Goal: Find specific page/section: Find specific page/section

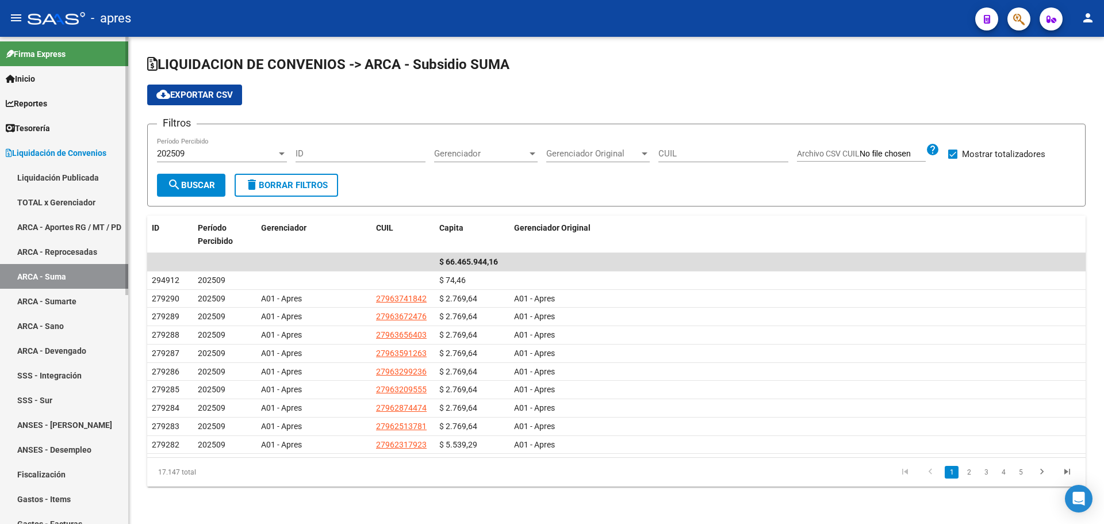
click at [21, 77] on span "Inicio" at bounding box center [20, 78] width 29 height 13
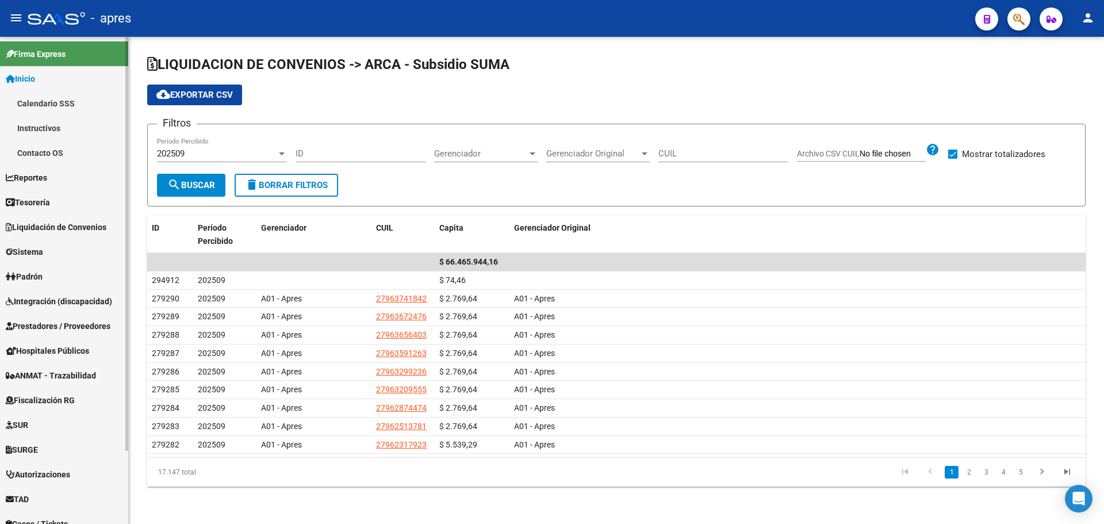
click at [47, 173] on span "Reportes" at bounding box center [26, 177] width 41 height 13
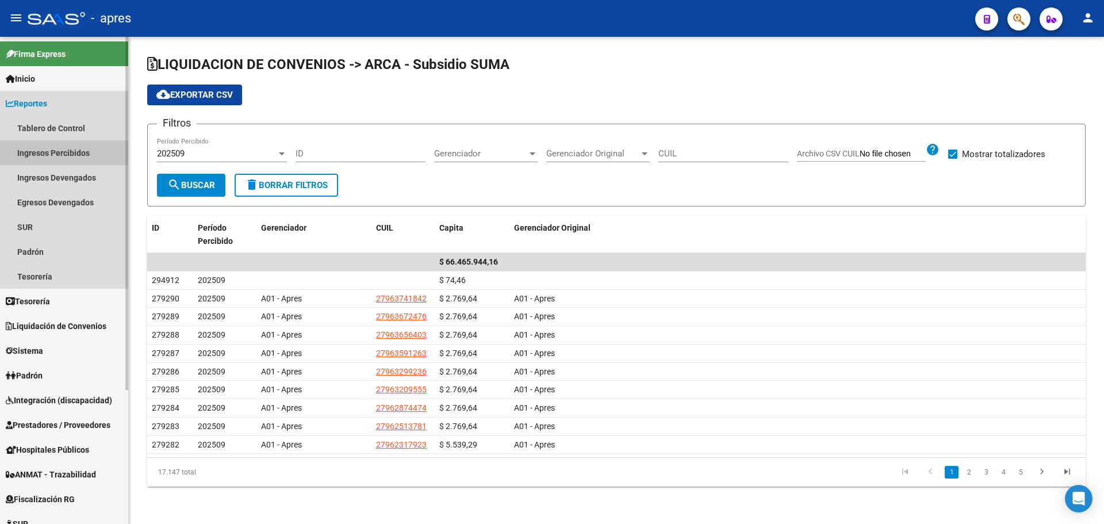
click at [64, 154] on link "Ingresos Percibidos" at bounding box center [64, 152] width 128 height 25
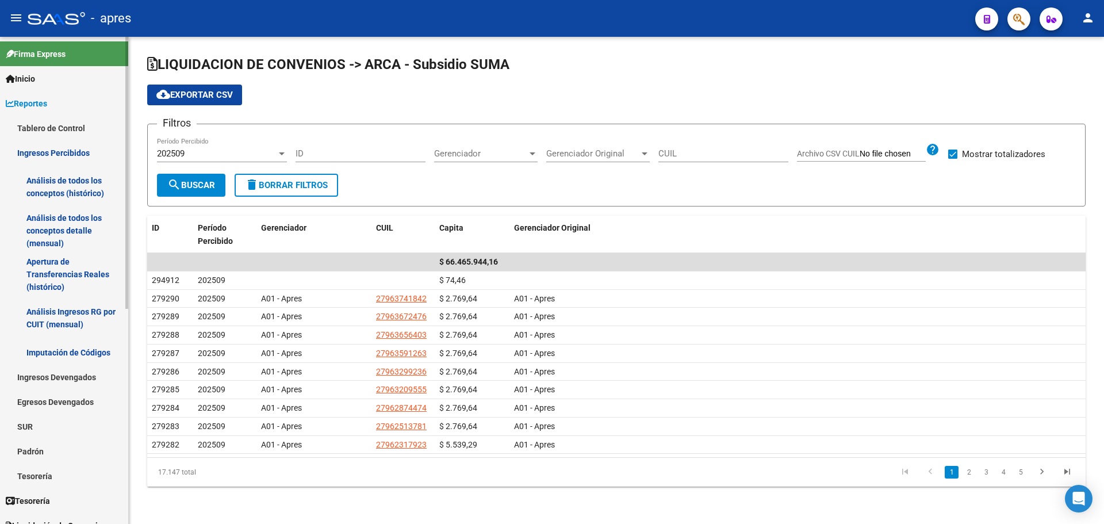
click at [84, 178] on link "Análisis de todos los conceptos (histórico)" at bounding box center [64, 187] width 128 height 44
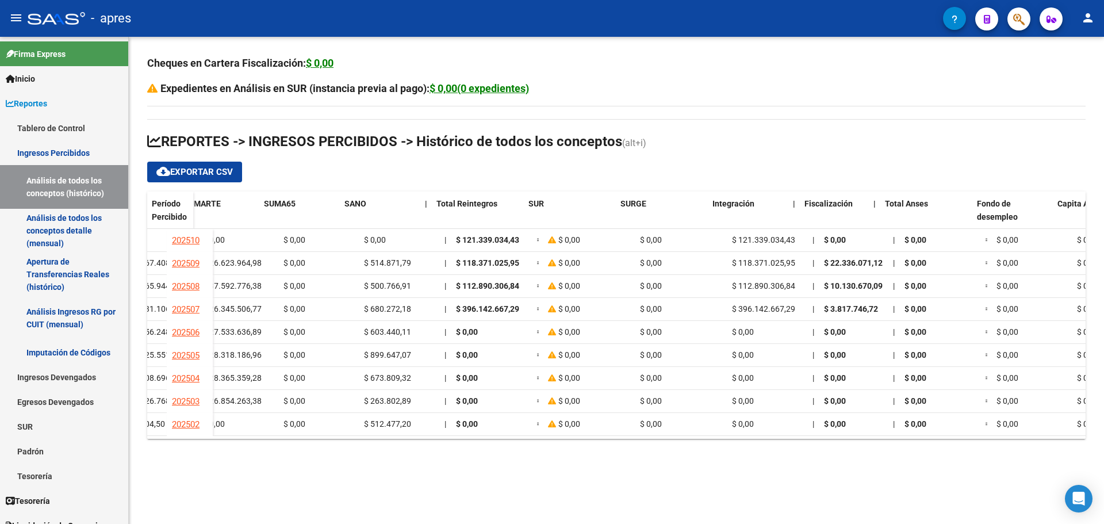
scroll to position [0, 633]
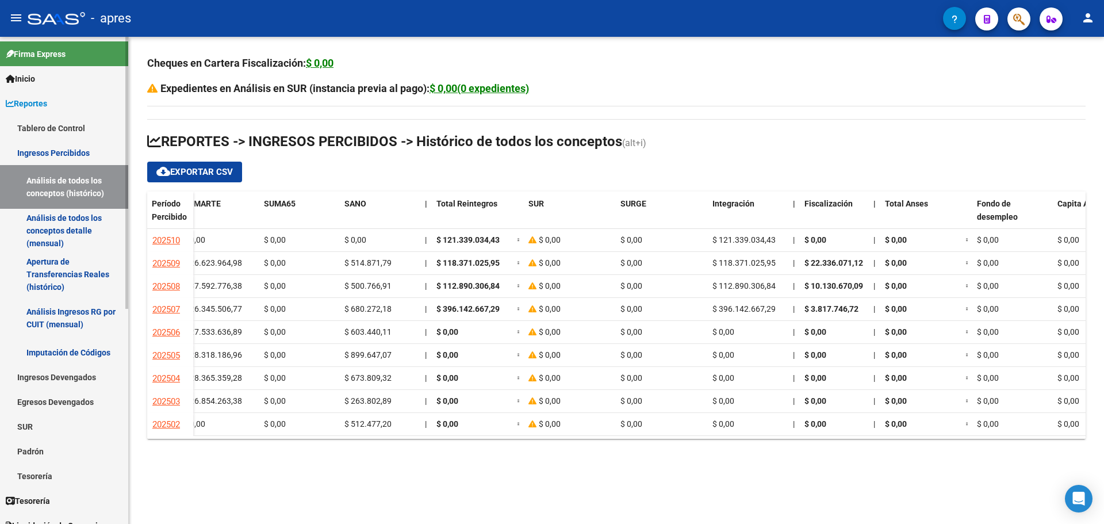
click at [52, 176] on link "Análisis de todos los conceptos (histórico)" at bounding box center [64, 187] width 128 height 44
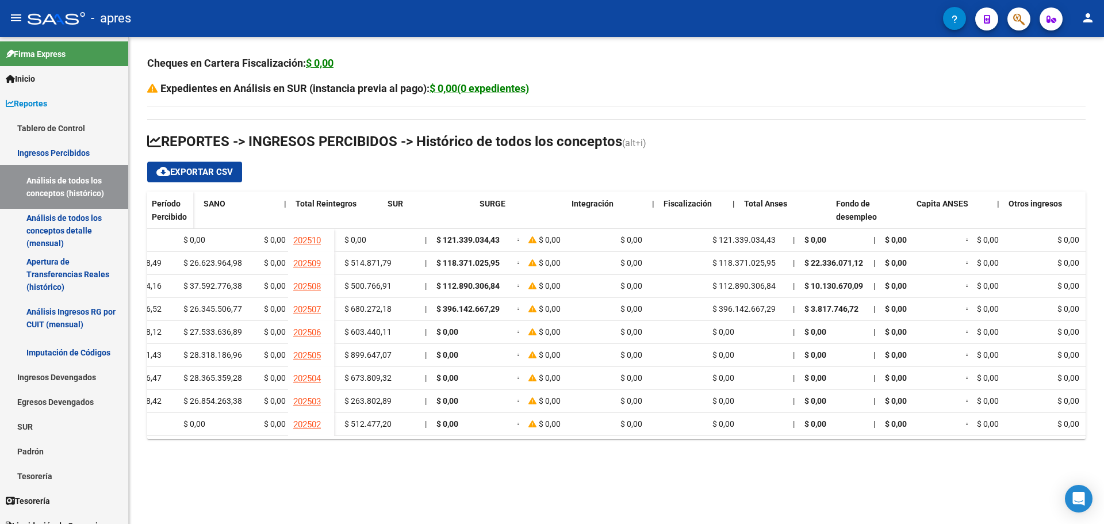
scroll to position [0, 781]
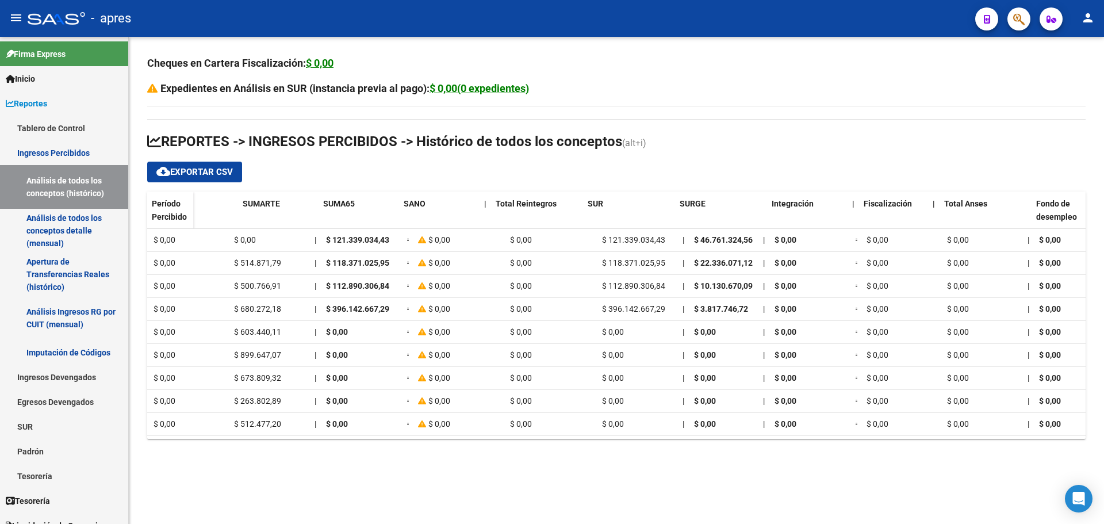
scroll to position [0, 781]
